Goal: Answer question/provide support

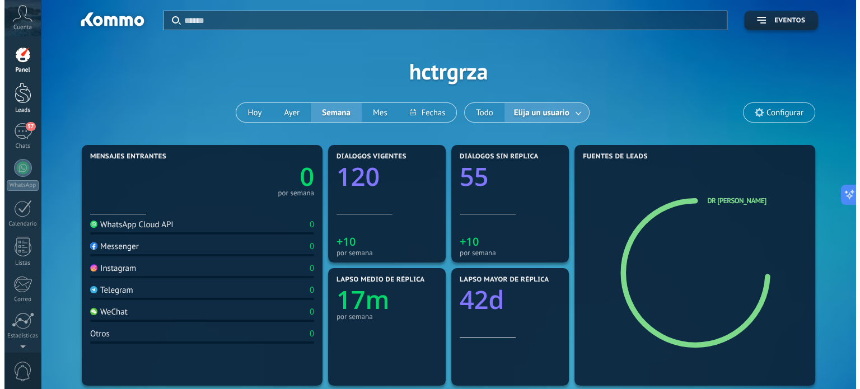
scroll to position [31, 0]
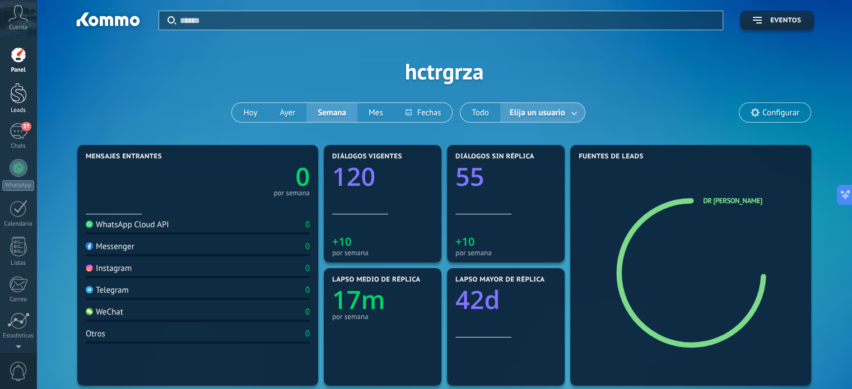
click at [20, 103] on div at bounding box center [18, 93] width 17 height 21
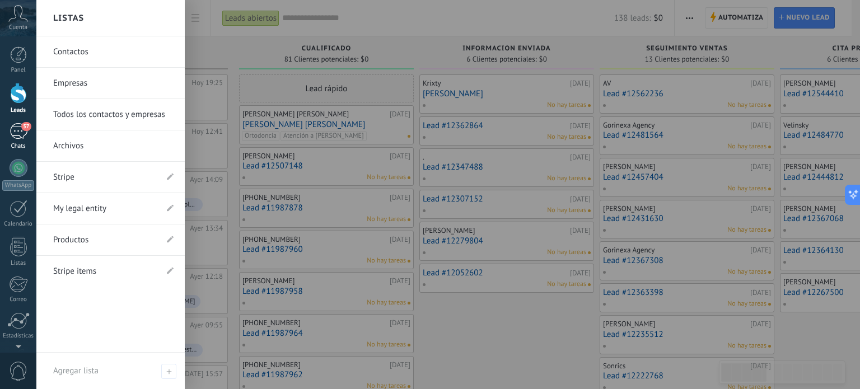
click at [13, 132] on div "57" at bounding box center [19, 131] width 18 height 16
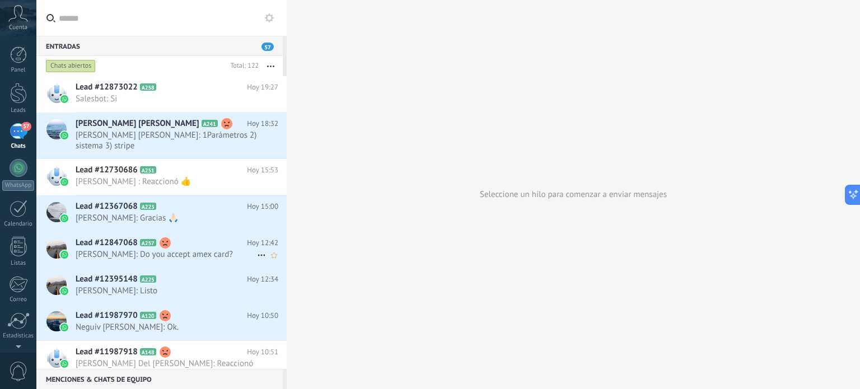
click at [119, 253] on span "[PERSON_NAME]: Do you accept amex card?" at bounding box center [166, 254] width 181 height 11
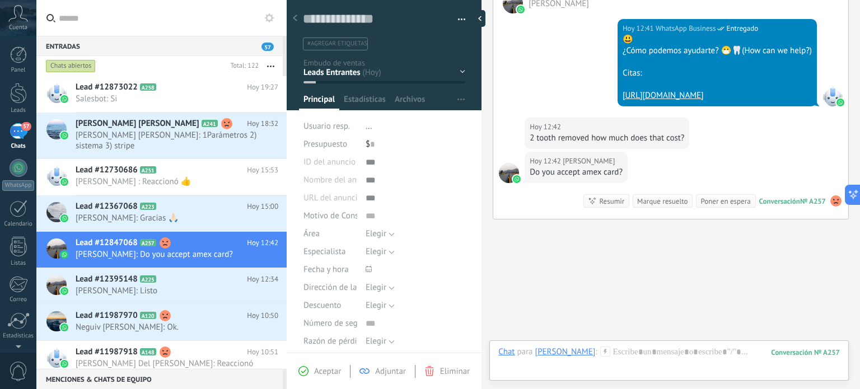
scroll to position [209, 0]
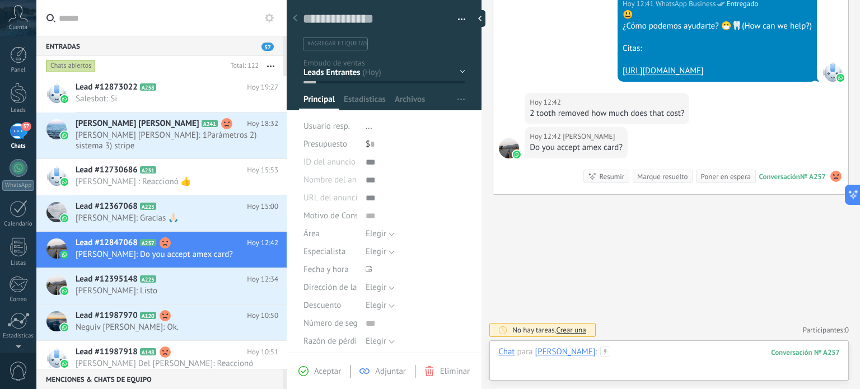
click at [628, 349] on div at bounding box center [669, 364] width 342 height 34
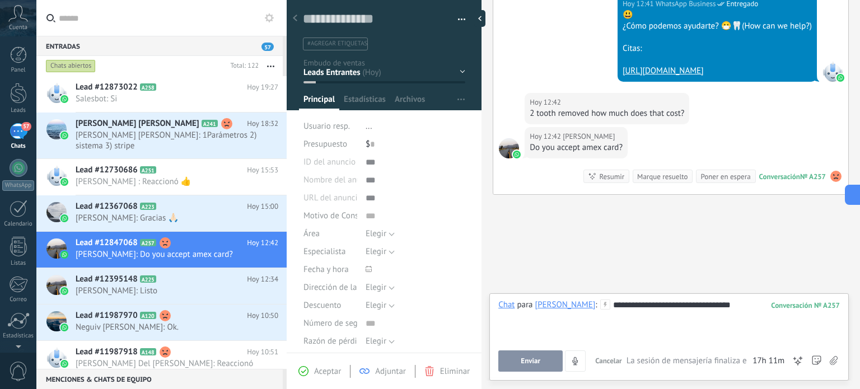
click at [544, 365] on button "Enviar" at bounding box center [530, 361] width 64 height 21
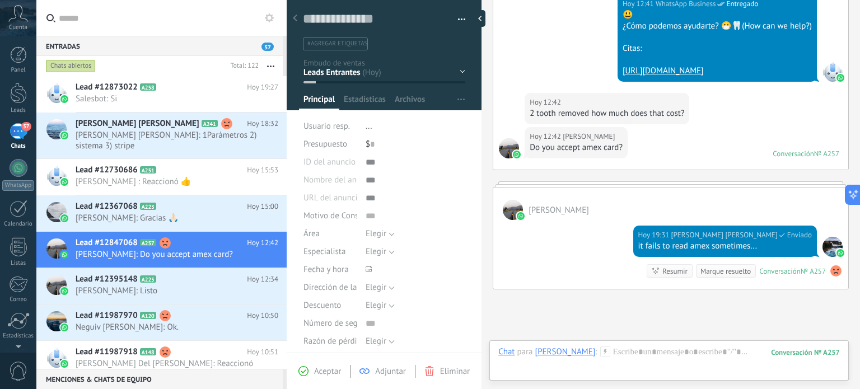
scroll to position [185, 0]
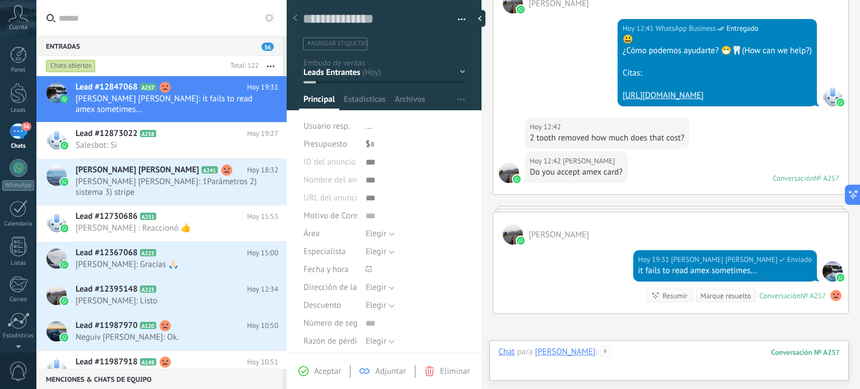
click at [618, 352] on div at bounding box center [669, 364] width 342 height 34
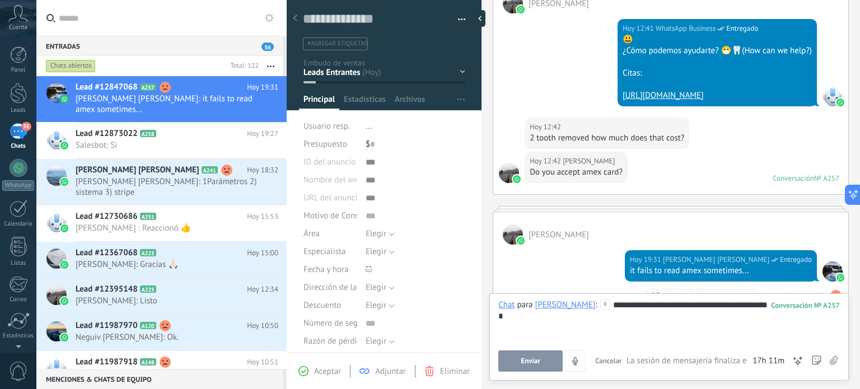
click at [704, 306] on div "**********" at bounding box center [669, 321] width 342 height 43
click at [524, 362] on span "Enviar" at bounding box center [531, 361] width 20 height 8
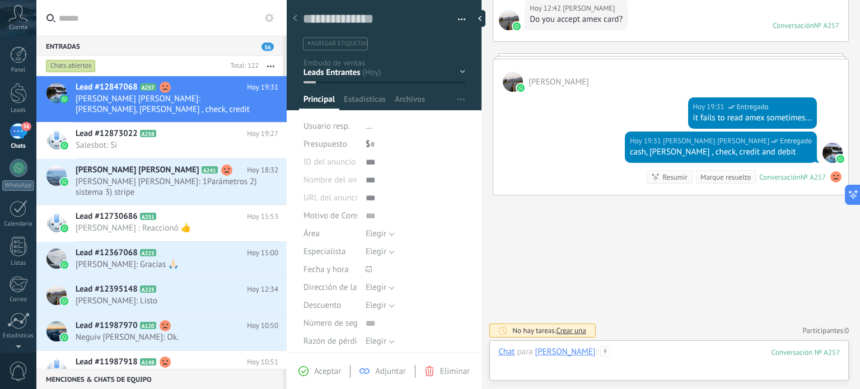
click at [625, 351] on div at bounding box center [669, 364] width 342 height 34
